Goal: Task Accomplishment & Management: Complete application form

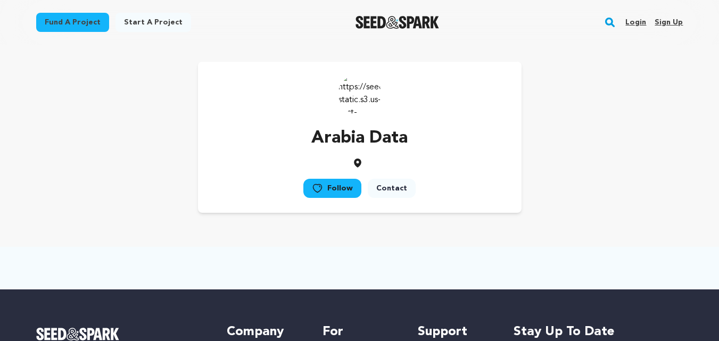
click at [662, 22] on link "Sign up" at bounding box center [669, 22] width 28 height 17
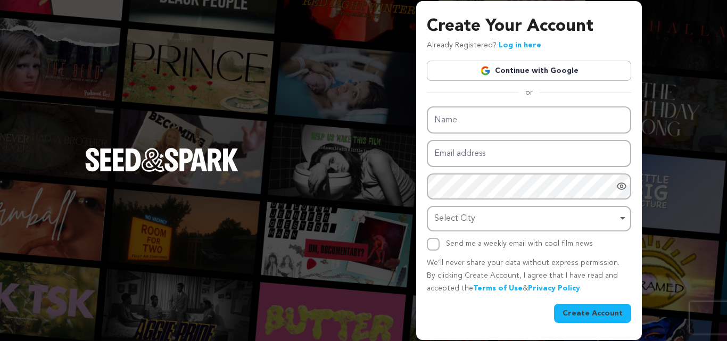
click at [486, 119] on input "Name" at bounding box center [529, 119] width 204 height 27
type input "Telemarketing Data"
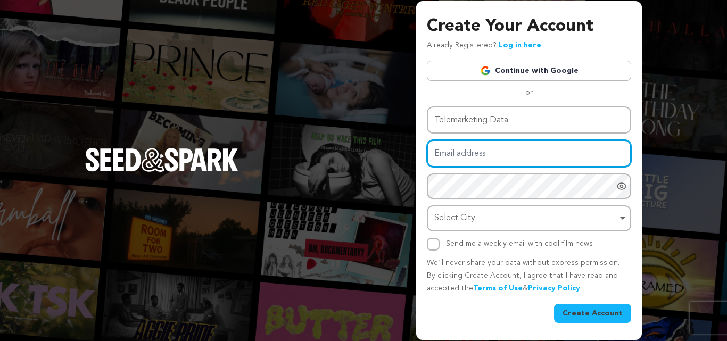
click at [453, 156] on input "Email address" at bounding box center [529, 153] width 204 height 27
type input "jahidhasanseoexpate@gmail.com"
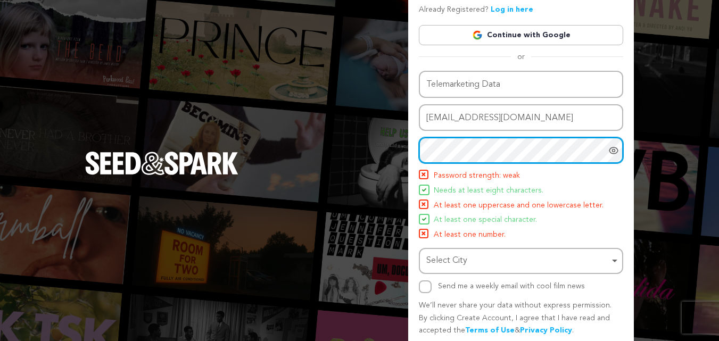
scroll to position [53, 0]
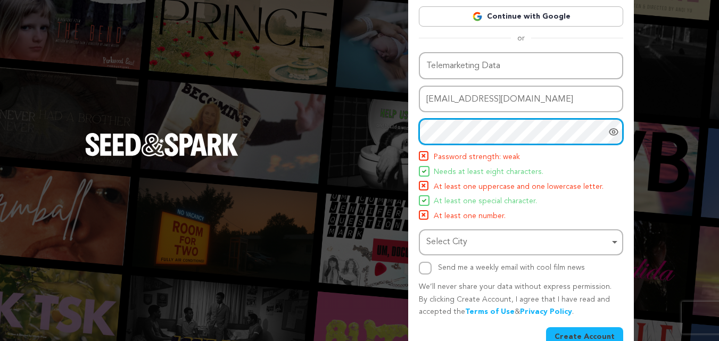
click at [453, 244] on div "Select City Remove item" at bounding box center [517, 242] width 183 height 15
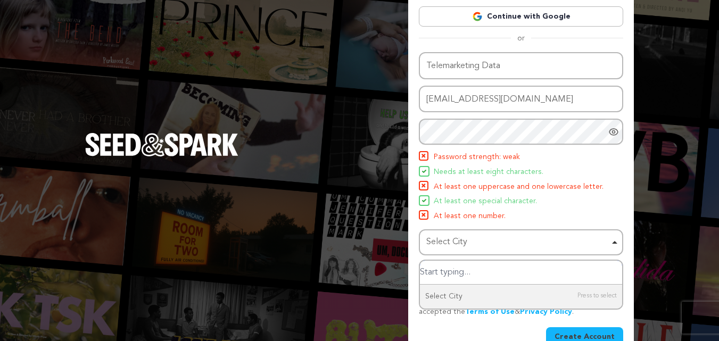
click at [471, 263] on input "Select City" at bounding box center [521, 273] width 202 height 24
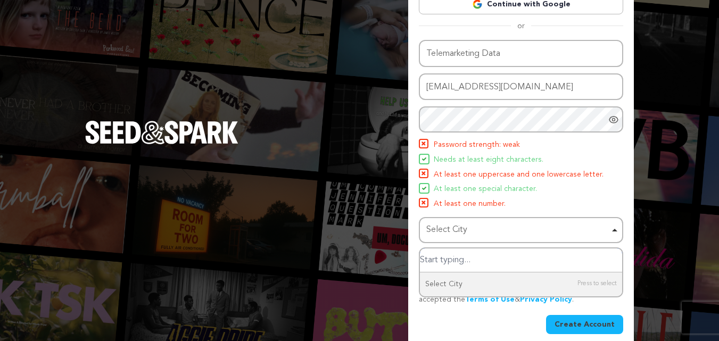
scroll to position [76, 0]
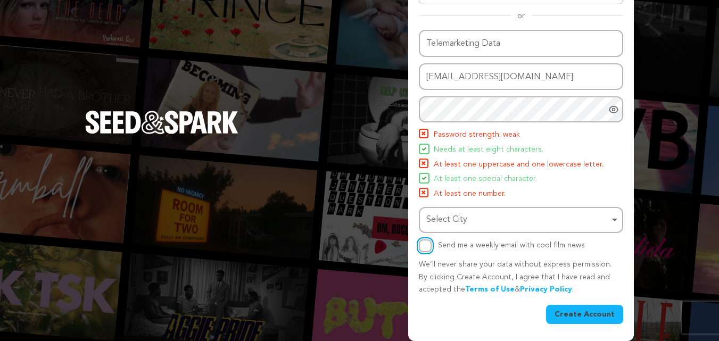
click at [422, 244] on input "Send me a weekly email with cool film news" at bounding box center [425, 245] width 13 height 13
checkbox input "true"
